Goal: Transaction & Acquisition: Purchase product/service

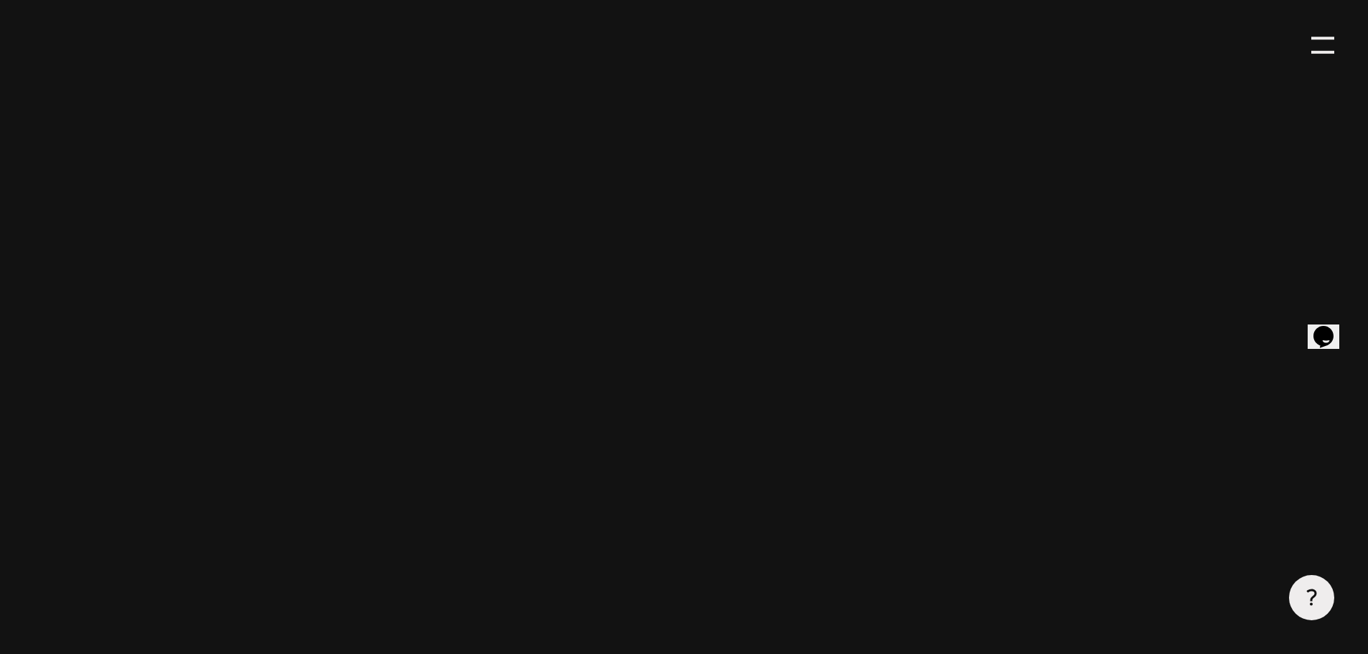
scroll to position [718, 0]
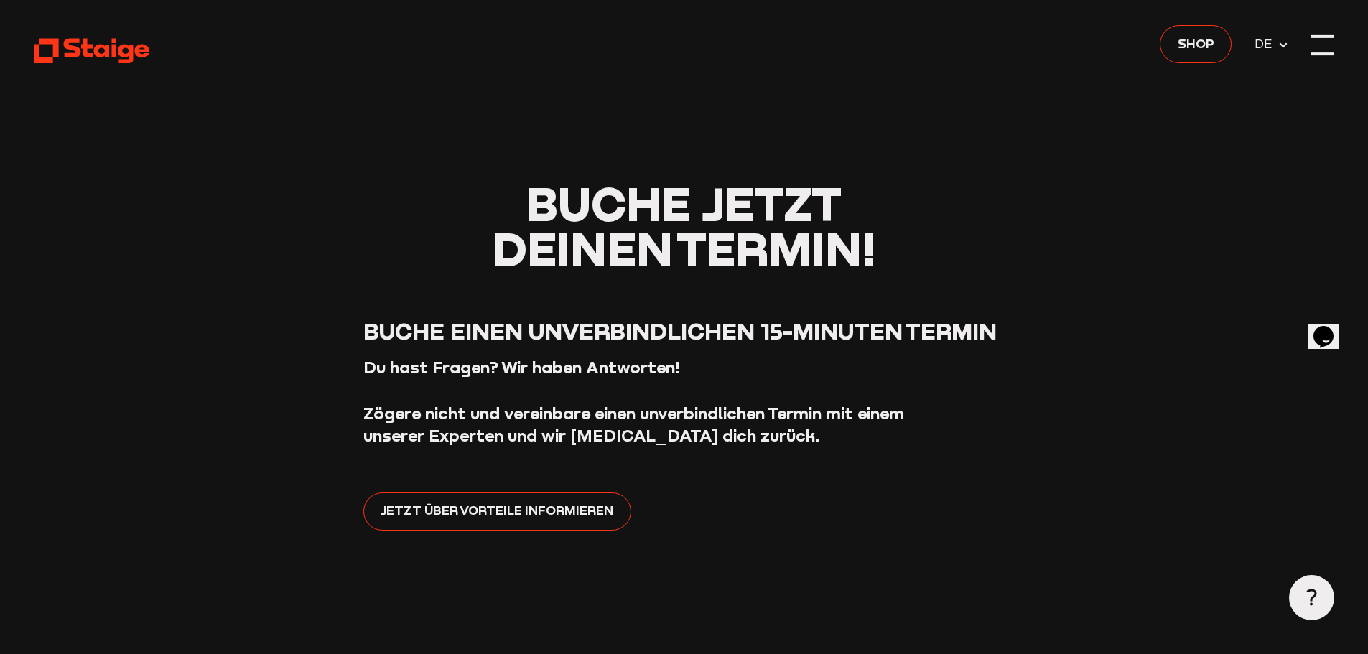
click at [1328, 42] on div at bounding box center [1322, 45] width 23 height 23
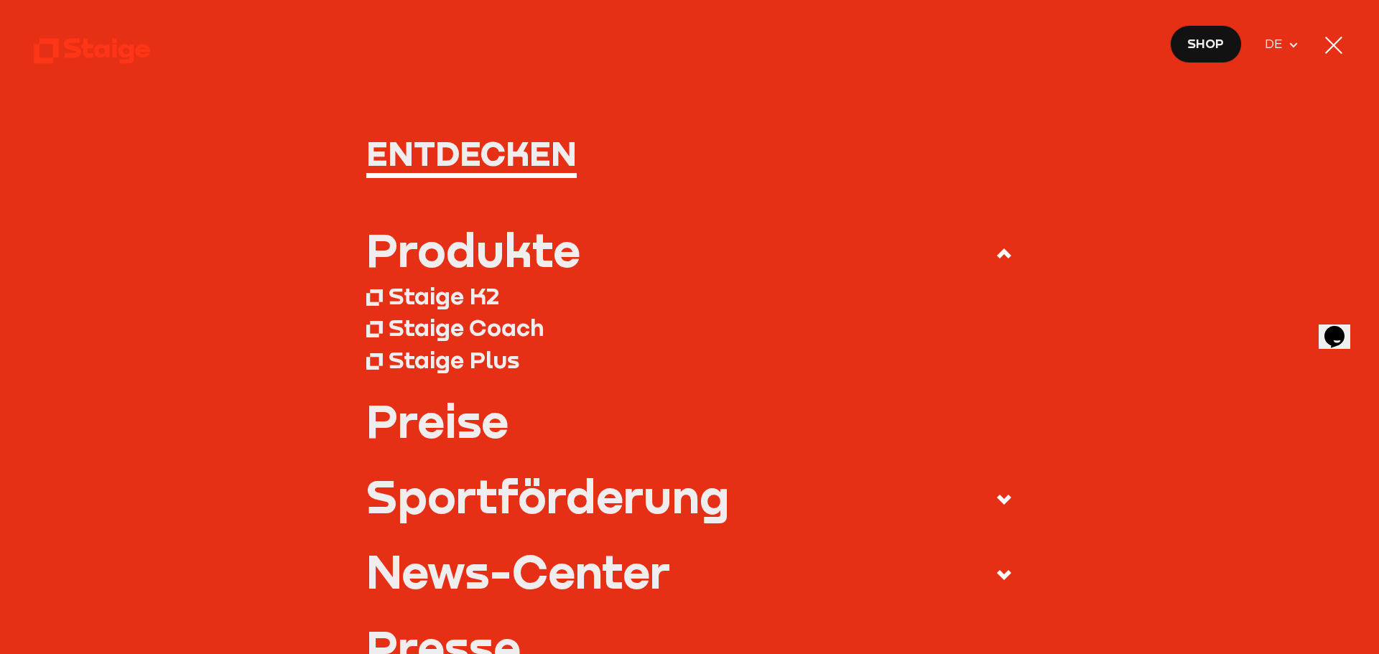
click at [1220, 47] on span "Shop" at bounding box center [1205, 44] width 37 height 20
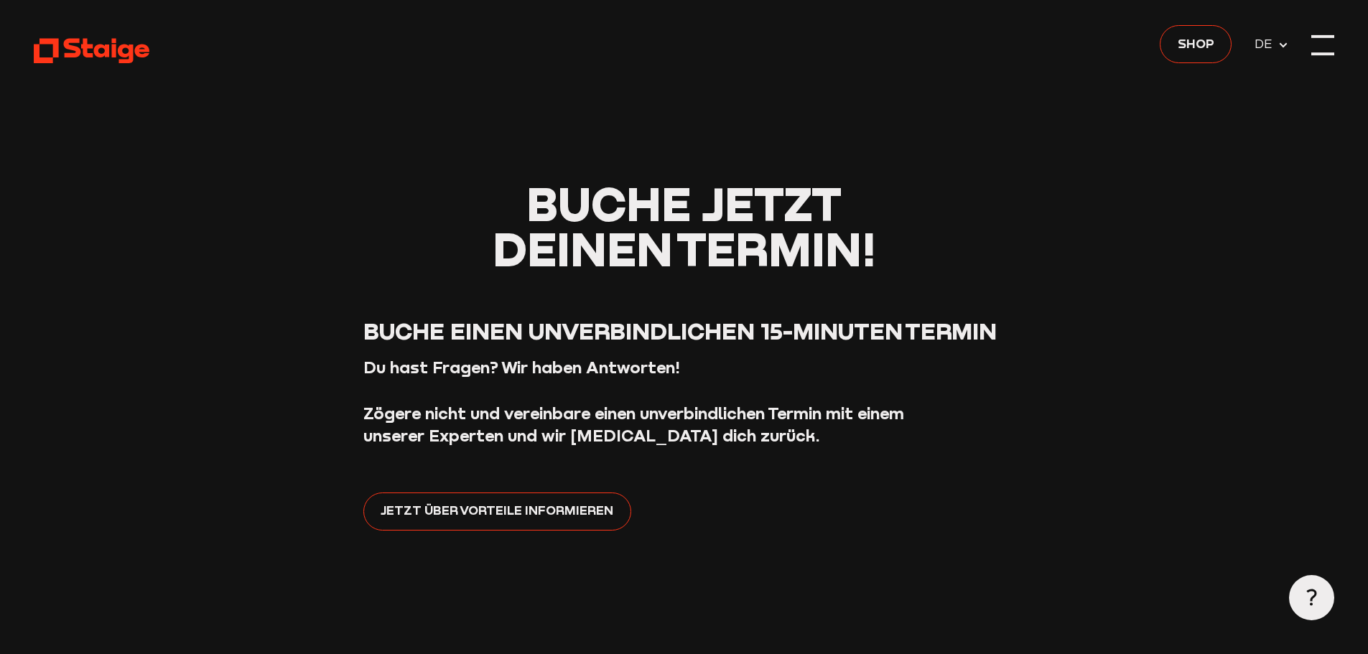
click at [1322, 45] on div at bounding box center [1322, 45] width 23 height 23
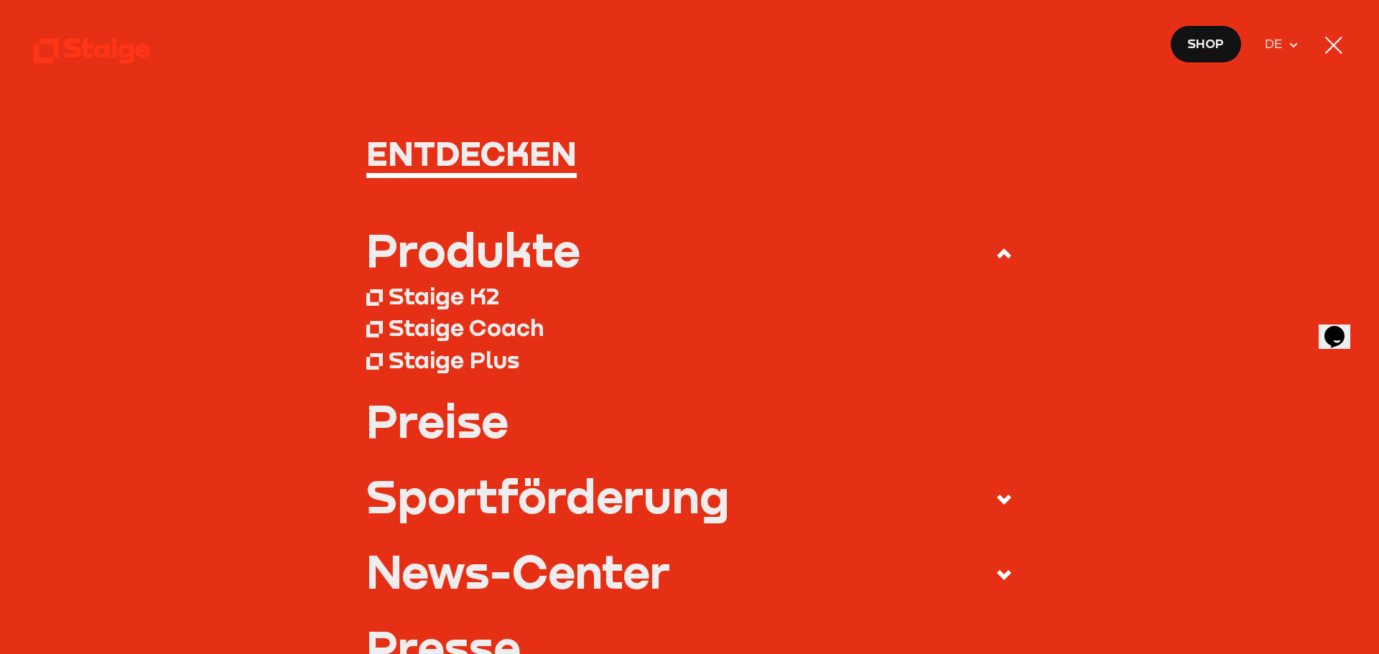
click at [460, 432] on link "Preise" at bounding box center [689, 420] width 647 height 45
